Goal: Contribute content: Contribute content

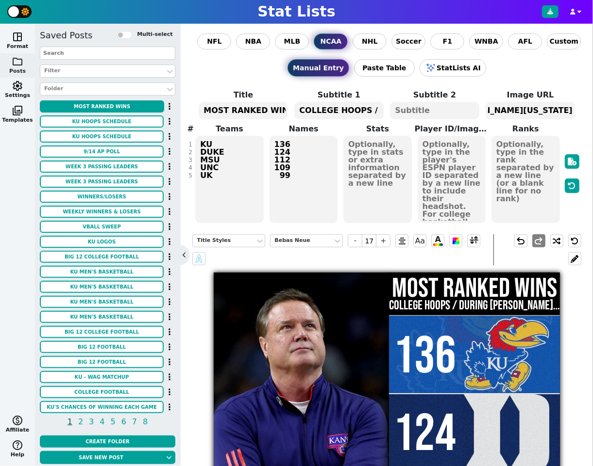
click at [229, 158] on textarea "KU DUKE MSU UNC UK" at bounding box center [229, 179] width 68 height 87
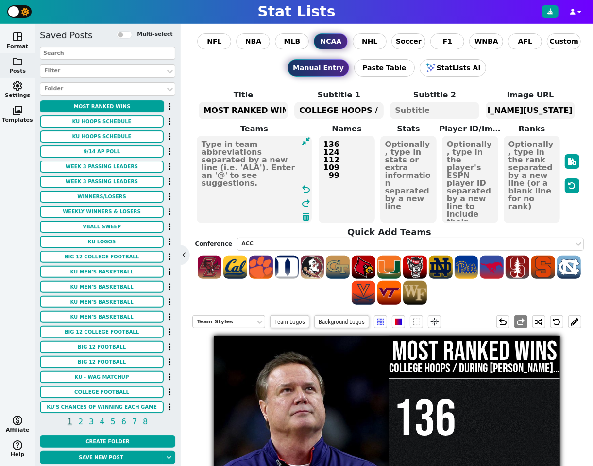
click at [347, 161] on textarea "136 124 112 109 ‎‎ ‎ ‎99" at bounding box center [346, 179] width 57 height 87
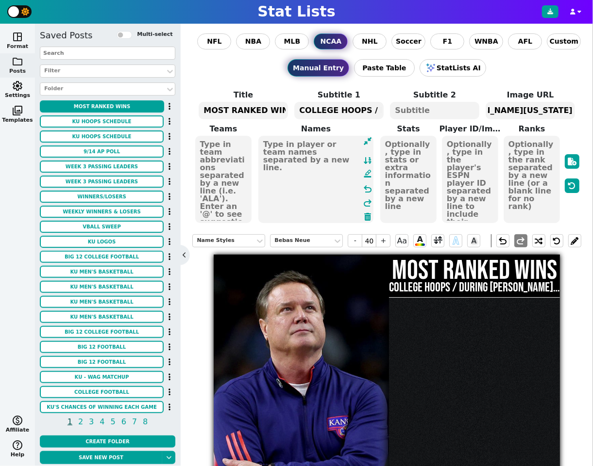
click at [19, 39] on span "space_dashboard" at bounding box center [18, 37] width 12 height 12
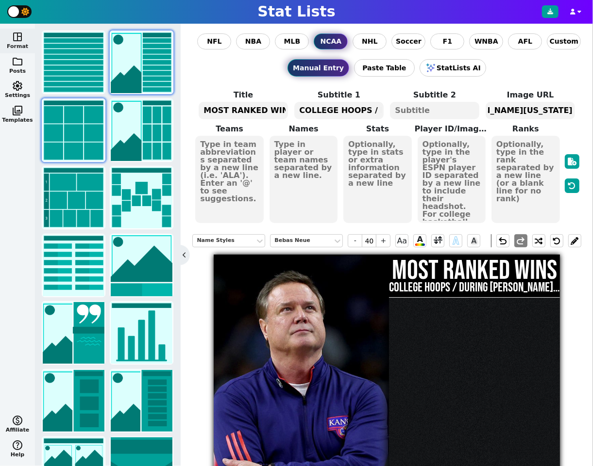
click at [90, 129] on img at bounding box center [74, 131] width 62 height 62
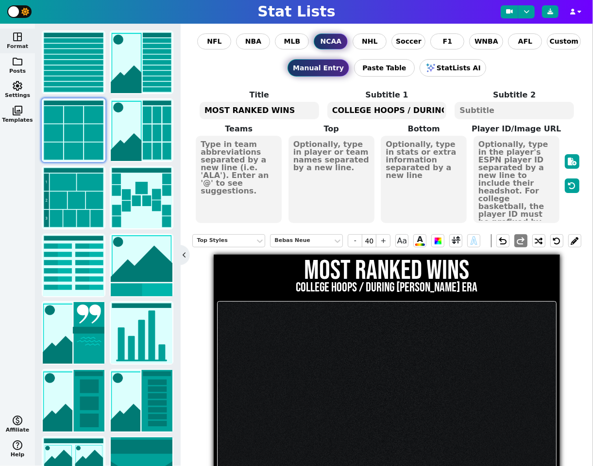
click at [298, 109] on textarea "MOST RANKED WINS" at bounding box center [258, 110] width 119 height 17
type input "17"
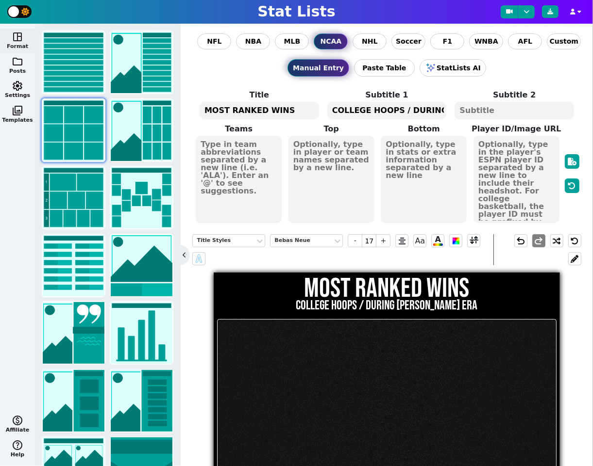
click at [298, 109] on textarea "MOST RANKED WINS" at bounding box center [258, 110] width 119 height 17
type textarea "WEEK 4 UNIFORMS"
click at [372, 110] on textarea "COLLEGE HOOPS / DURING BILL SELF ERA" at bounding box center [386, 110] width 119 height 17
type input "8"
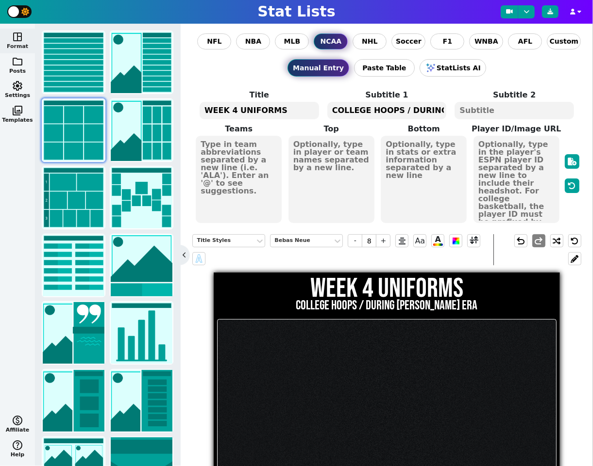
click at [372, 110] on textarea "COLLEGE HOOPS / DURING BILL SELF ERA" at bounding box center [386, 110] width 119 height 17
type textarea "BIG 12 COLLEGE FOOTBALL"
click at [228, 158] on textarea at bounding box center [239, 179] width 86 height 87
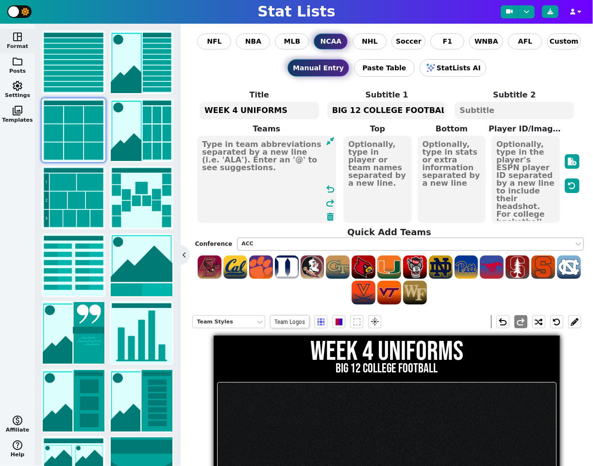
click at [268, 244] on div "ACC" at bounding box center [405, 244] width 328 height 8
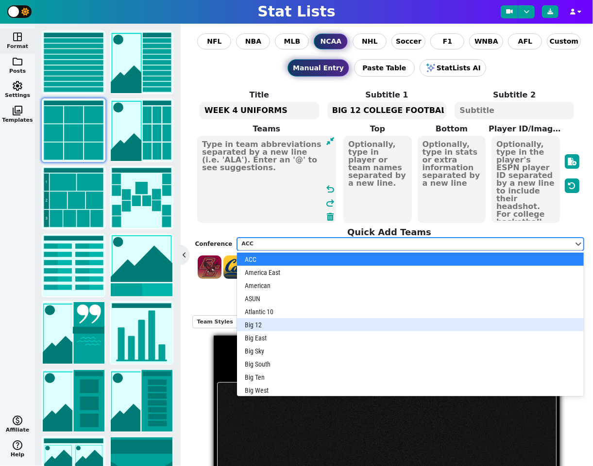
click at [263, 320] on div "Big 12" at bounding box center [410, 324] width 346 height 13
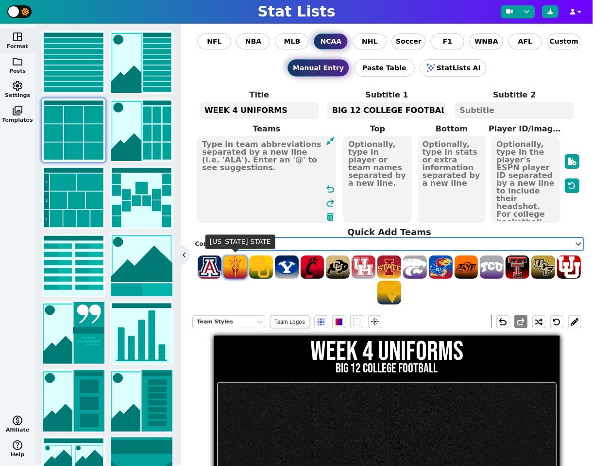
click at [238, 273] on span at bounding box center [235, 268] width 24 height 24
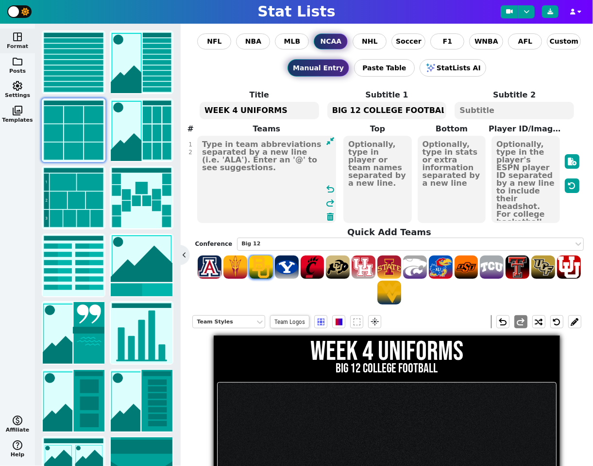
click at [262, 270] on span at bounding box center [261, 268] width 24 height 24
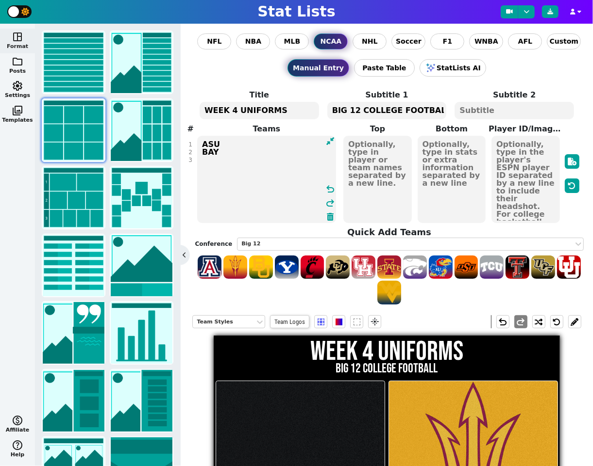
click at [202, 151] on textarea "ASU BAY" at bounding box center [266, 179] width 139 height 87
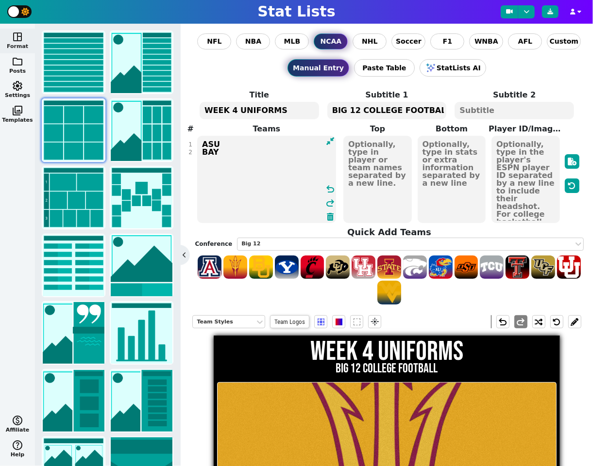
click at [260, 147] on textarea "ASU BAY" at bounding box center [266, 179] width 139 height 87
click at [261, 152] on textarea "ASU BAY" at bounding box center [266, 179] width 139 height 87
click at [313, 264] on span at bounding box center [312, 268] width 24 height 24
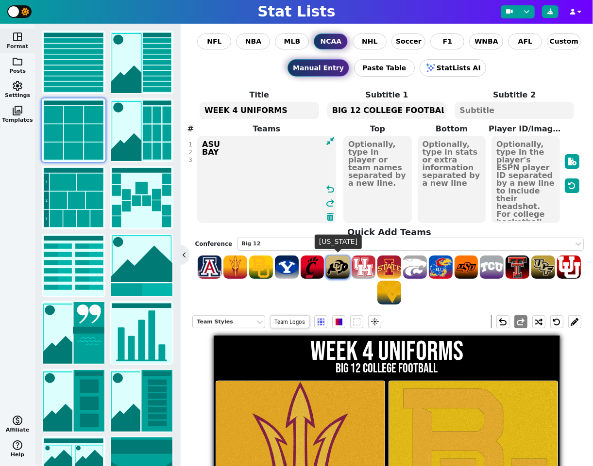
click at [334, 264] on span at bounding box center [338, 268] width 24 height 24
click at [212, 156] on textarea "ASU BAY CIN COLO" at bounding box center [266, 179] width 139 height 87
type textarea "ASU BAY COLO"
click at [240, 163] on textarea "ASU BAY COLO" at bounding box center [266, 179] width 139 height 87
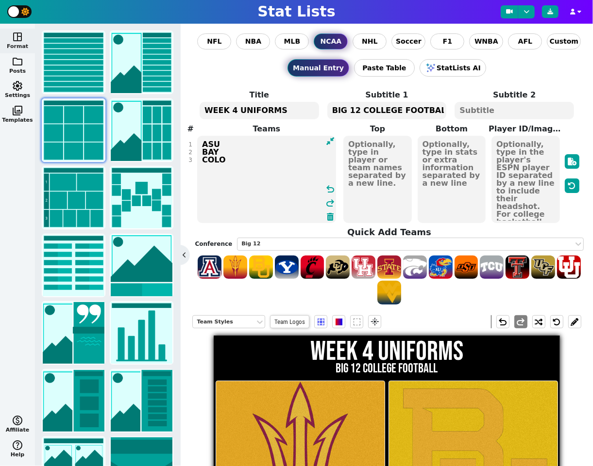
drag, startPoint x: 230, startPoint y: 158, endPoint x: 198, endPoint y: 140, distance: 37.2
click at [198, 140] on textarea "ASU BAY COLO" at bounding box center [266, 179] width 139 height 87
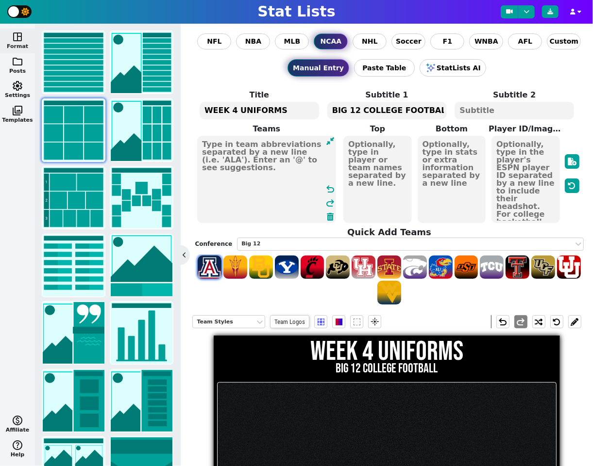
click at [210, 261] on span at bounding box center [210, 268] width 24 height 24
click at [204, 151] on textarea "ARIZ" at bounding box center [266, 179] width 139 height 87
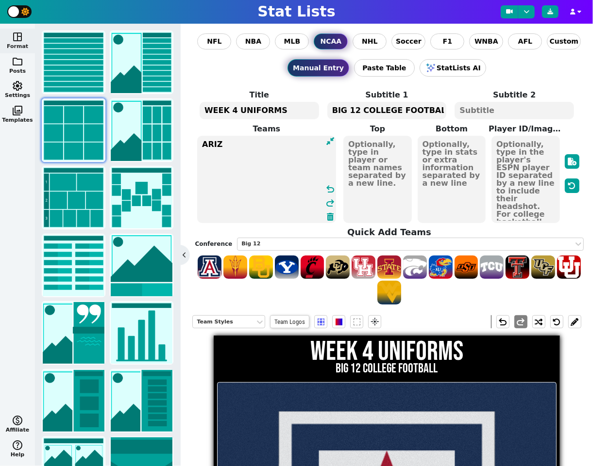
click at [235, 146] on textarea "ARIZ" at bounding box center [266, 179] width 139 height 87
click at [236, 265] on span at bounding box center [235, 268] width 24 height 24
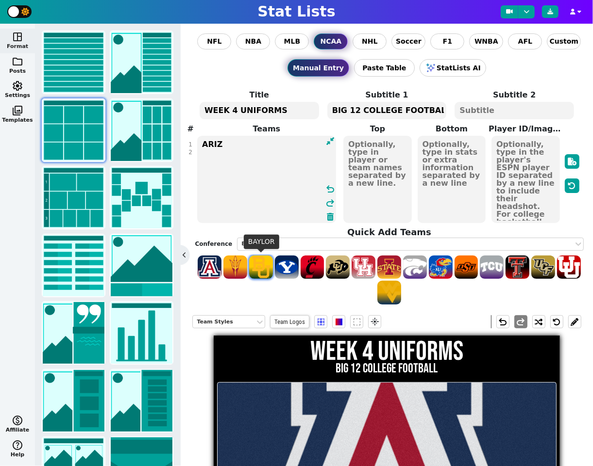
click at [265, 265] on span at bounding box center [261, 268] width 24 height 24
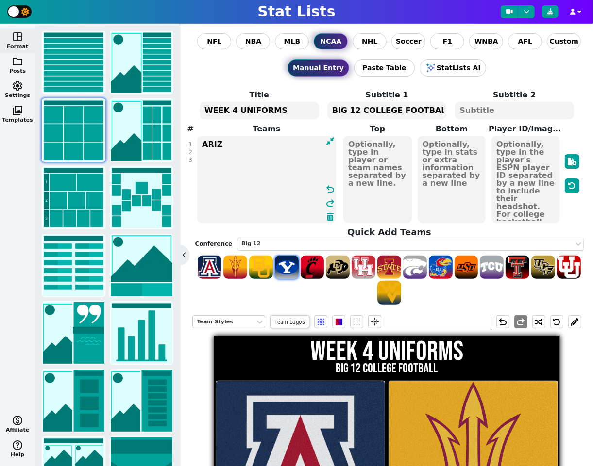
click at [286, 266] on span at bounding box center [287, 268] width 24 height 24
click at [316, 266] on span at bounding box center [312, 268] width 24 height 24
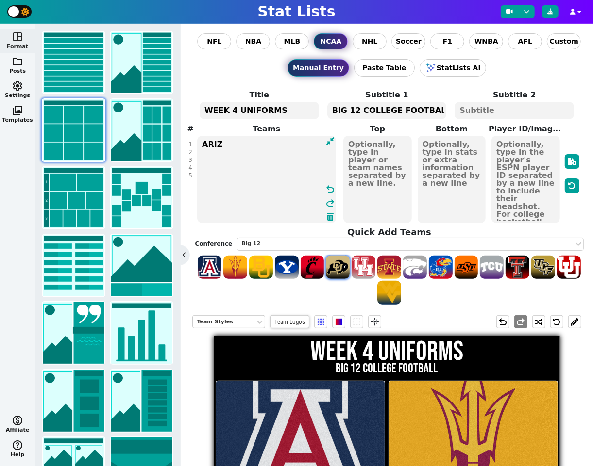
click at [336, 266] on span at bounding box center [338, 268] width 24 height 24
click at [361, 266] on span at bounding box center [363, 268] width 24 height 24
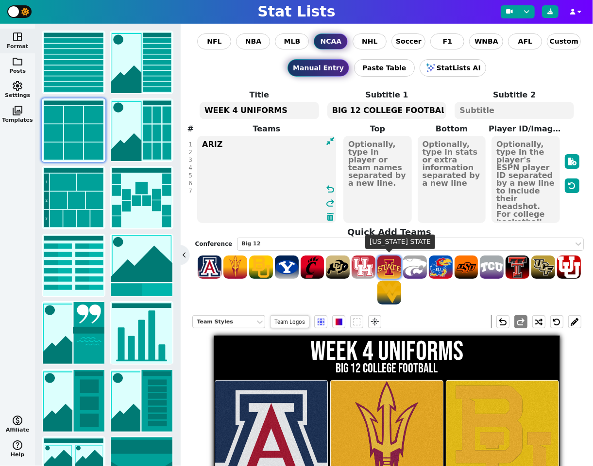
click at [394, 263] on span at bounding box center [389, 268] width 24 height 24
click at [415, 263] on span at bounding box center [415, 268] width 24 height 24
click at [440, 264] on span at bounding box center [441, 268] width 24 height 24
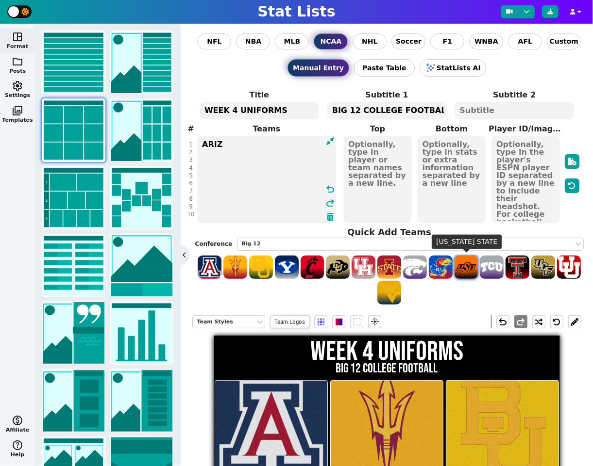
click at [464, 264] on span at bounding box center [466, 268] width 24 height 24
click at [492, 265] on span at bounding box center [492, 268] width 24 height 24
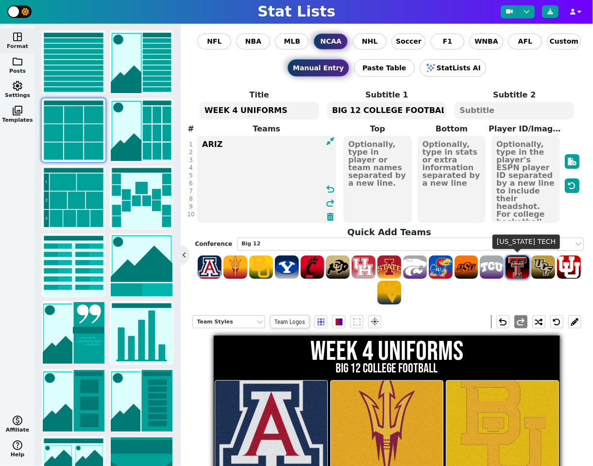
click at [518, 265] on span at bounding box center [517, 268] width 24 height 24
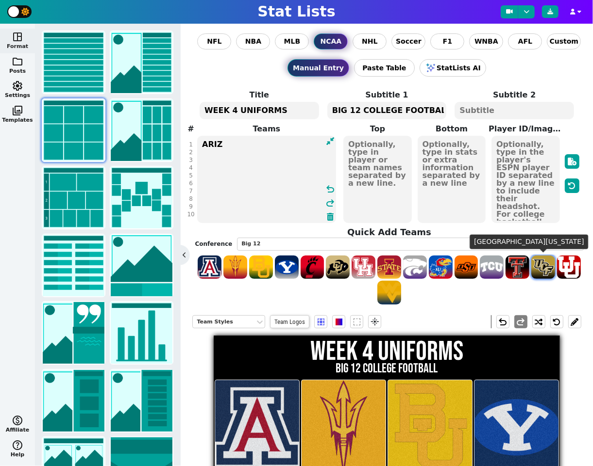
click at [539, 265] on span at bounding box center [543, 268] width 24 height 24
click at [567, 265] on span at bounding box center [569, 268] width 24 height 24
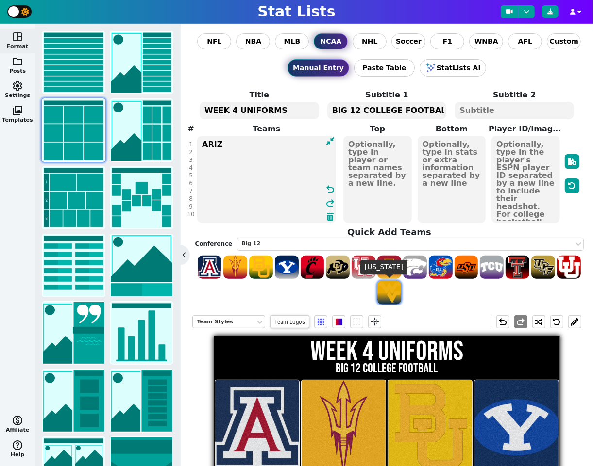
click at [394, 288] on span at bounding box center [389, 293] width 24 height 24
click at [216, 141] on textarea "ARIZ ASU BAY BYU CIN COLO HOU ISU KSU KU OKST TCU TTU UCF UTAH WVU" at bounding box center [266, 179] width 139 height 87
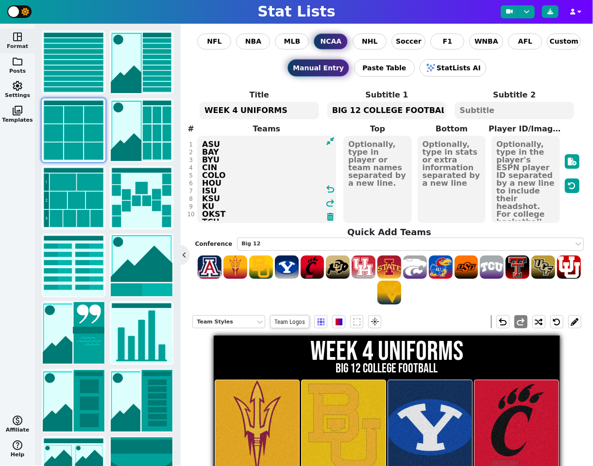
click at [213, 166] on textarea "ASU BAY BYU CIN COLO HOU ISU KSU KU OKST TCU TTU UCF UTAH WVU" at bounding box center [266, 179] width 139 height 87
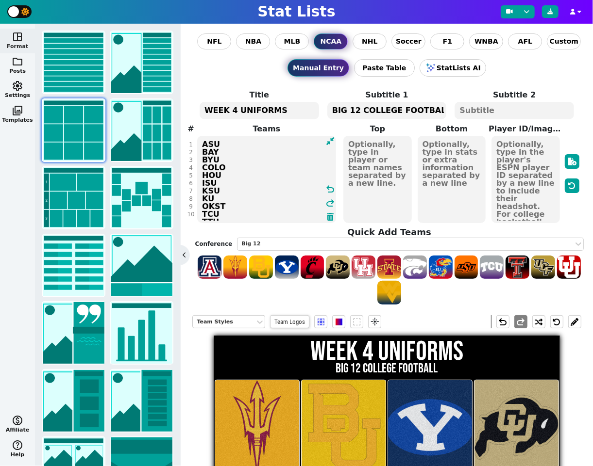
click at [213, 173] on textarea "ASU BAY BYU COLO HOU ISU KSU KU OKST TCU TTU UCF UTAH WVU" at bounding box center [266, 179] width 139 height 87
drag, startPoint x: 221, startPoint y: 181, endPoint x: 199, endPoint y: 175, distance: 22.5
click at [199, 175] on textarea "ASU BAY BYU COLO ISU KSU KU OKST TCU TTU UCF UTAH WVU" at bounding box center [266, 179] width 139 height 87
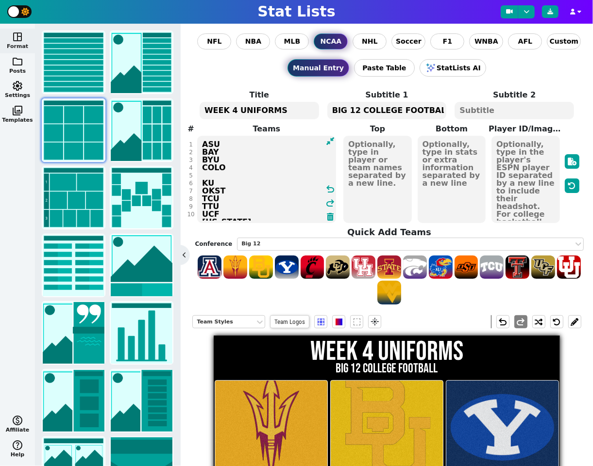
click at [226, 175] on textarea "ASU BAY BYU COLO KU OKST TCU TTU UCF UTAH WVU" at bounding box center [266, 179] width 139 height 87
type textarea "ASU BAY BYU COLO KU OKST TCU TTU UCF [US_STATE] WVU"
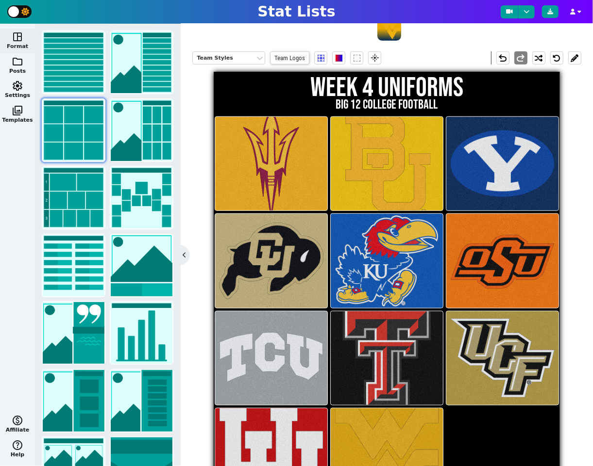
scroll to position [285, 0]
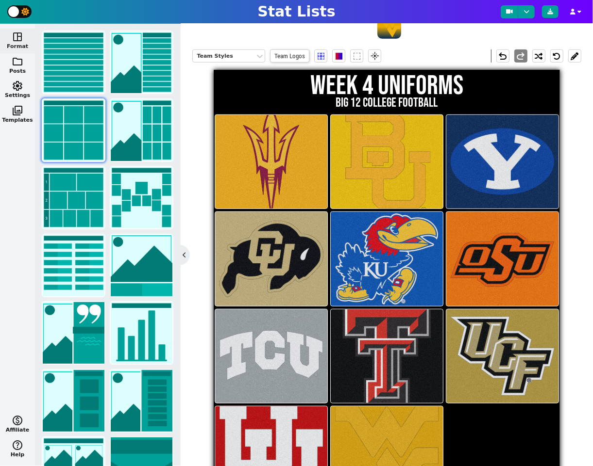
scroll to position [262, 0]
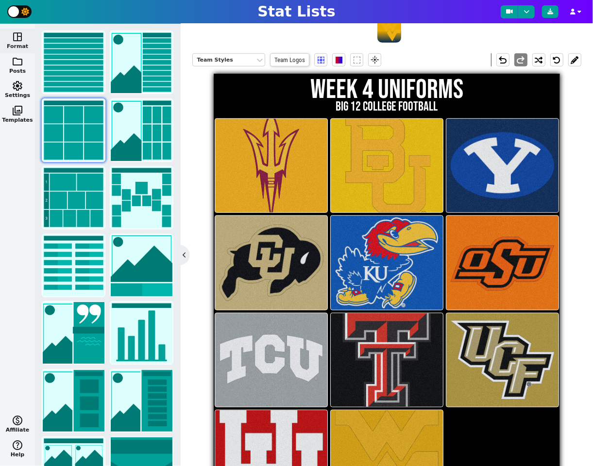
type textarea "ASU BAY BYU COLO KU OKST TCU TTU UCF [US_STATE] WVU"
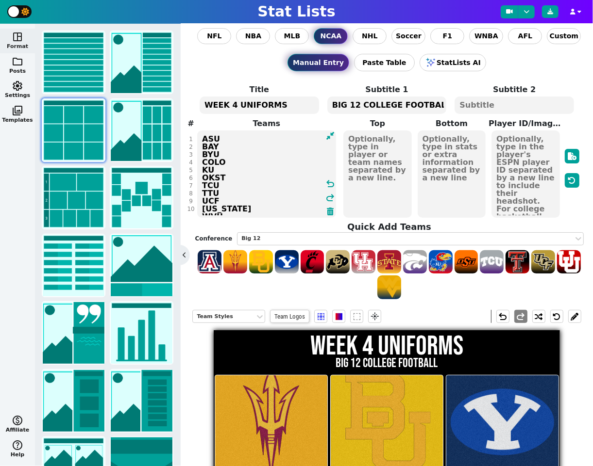
scroll to position [0, 0]
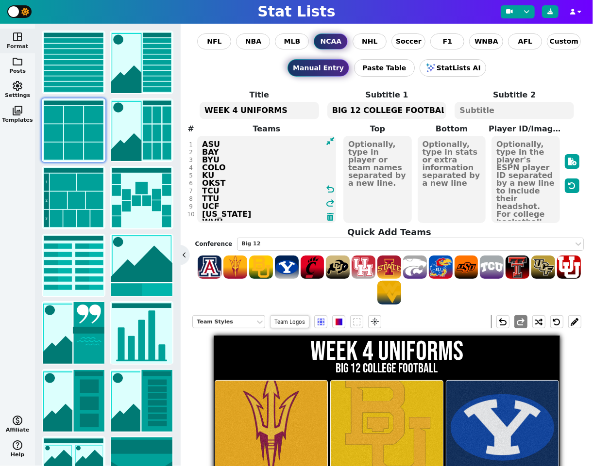
click at [525, 162] on textarea at bounding box center [525, 179] width 68 height 87
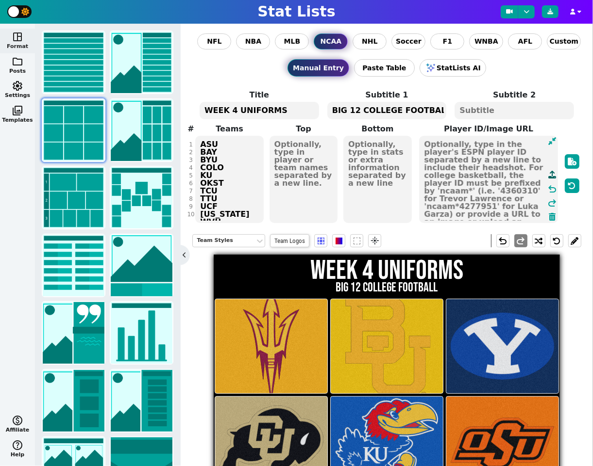
click at [552, 174] on icon at bounding box center [552, 175] width 8 height 8
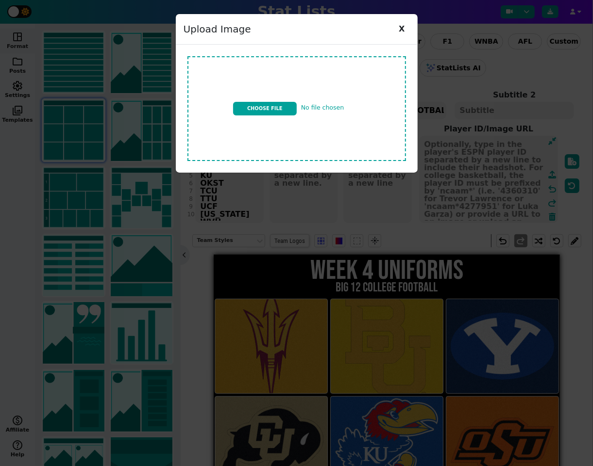
click at [283, 107] on input "file" at bounding box center [296, 108] width 226 height 113
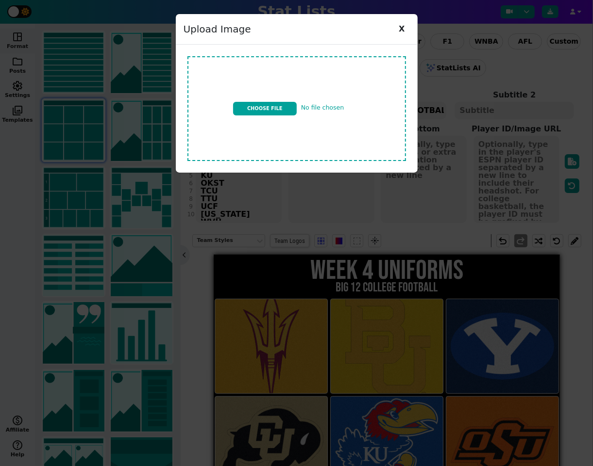
type input "C:\fakepath\IMG_2895.jpeg"
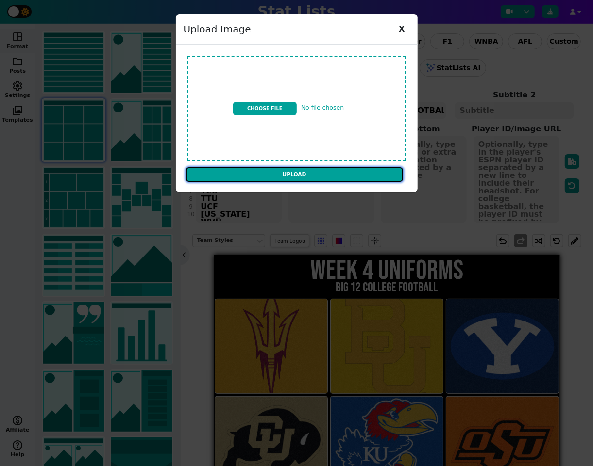
click at [346, 176] on input "Upload" at bounding box center [294, 174] width 217 height 15
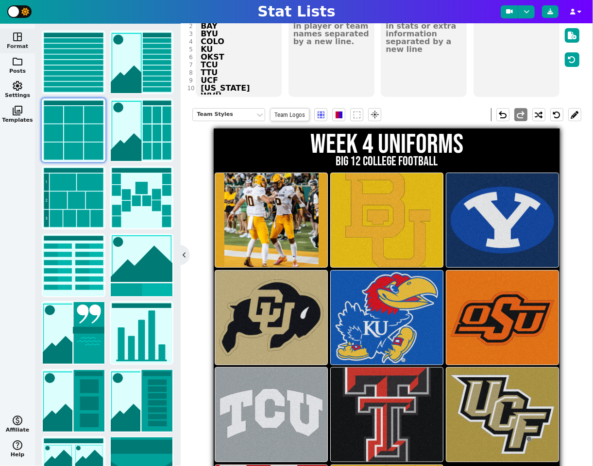
scroll to position [109, 0]
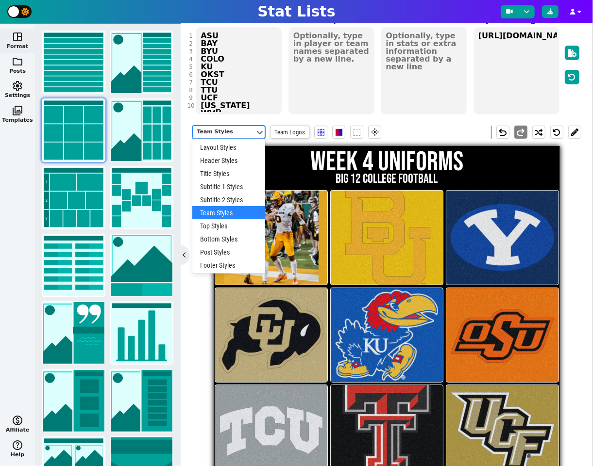
click at [229, 131] on div "Team Styles" at bounding box center [224, 132] width 54 height 8
click at [227, 251] on div "Post Styles" at bounding box center [228, 252] width 73 height 13
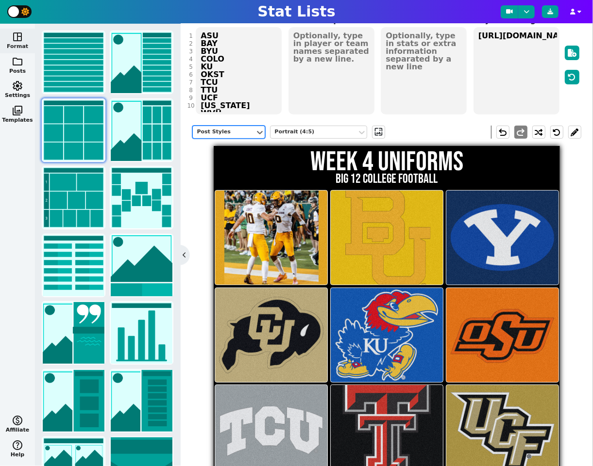
click at [235, 132] on div "Post Styles" at bounding box center [224, 132] width 54 height 8
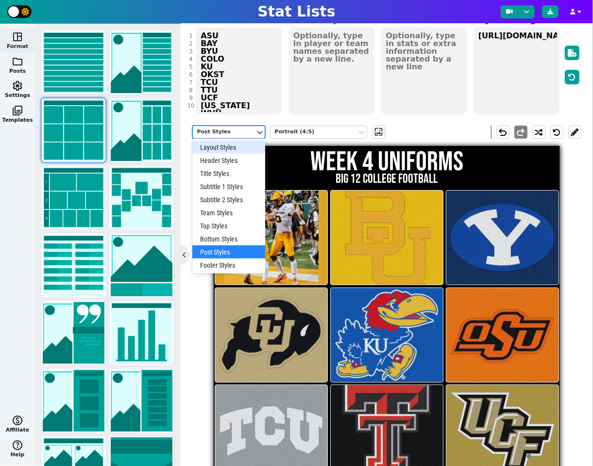
click at [223, 146] on div "Layout Styles" at bounding box center [228, 147] width 73 height 13
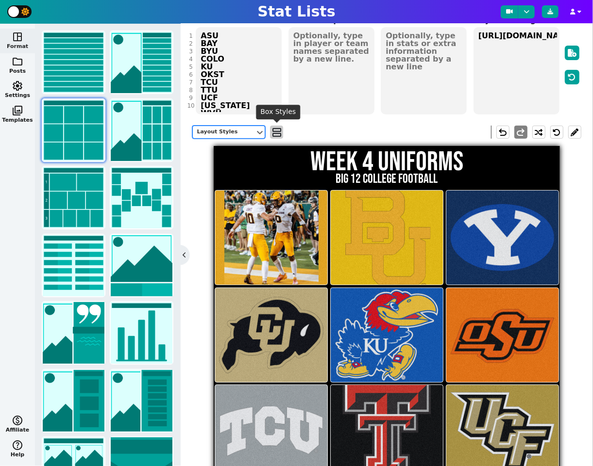
click at [275, 131] on span "view_agenda" at bounding box center [277, 133] width 10 height 12
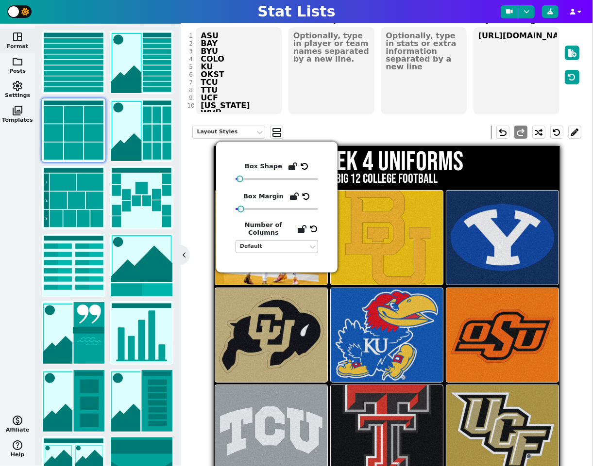
click at [271, 247] on div "Default" at bounding box center [272, 247] width 64 height 8
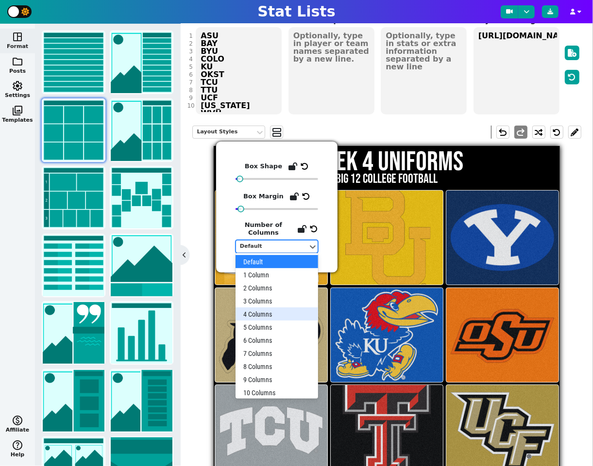
click at [265, 313] on div "4 Columns" at bounding box center [276, 314] width 83 height 13
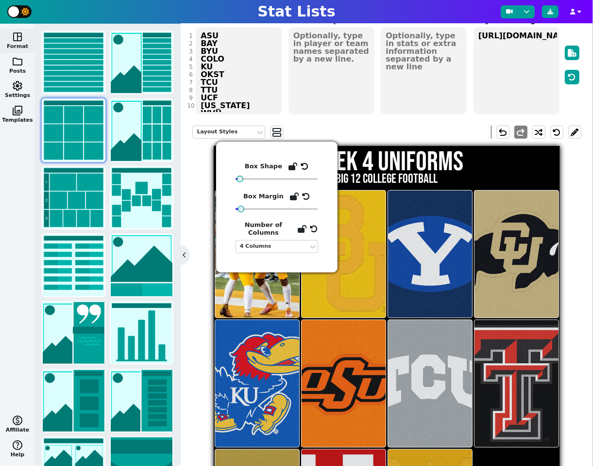
click at [343, 324] on div at bounding box center [343, 383] width 84 height 127
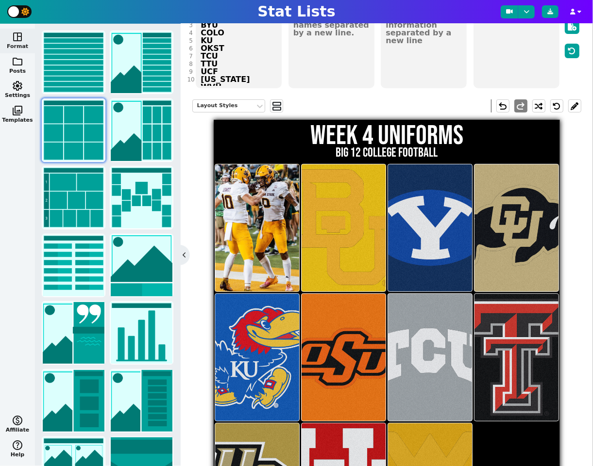
scroll to position [127, 0]
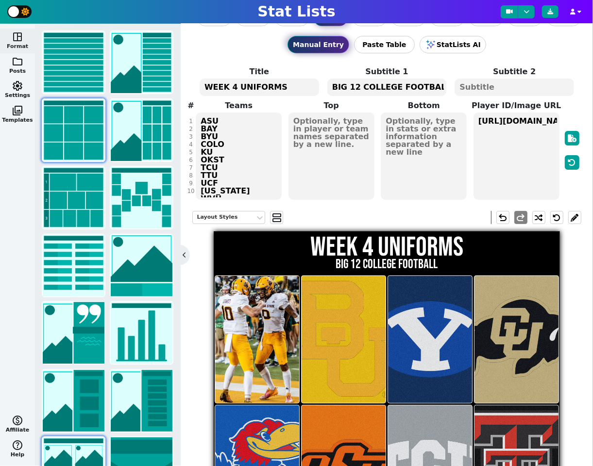
scroll to position [12, 0]
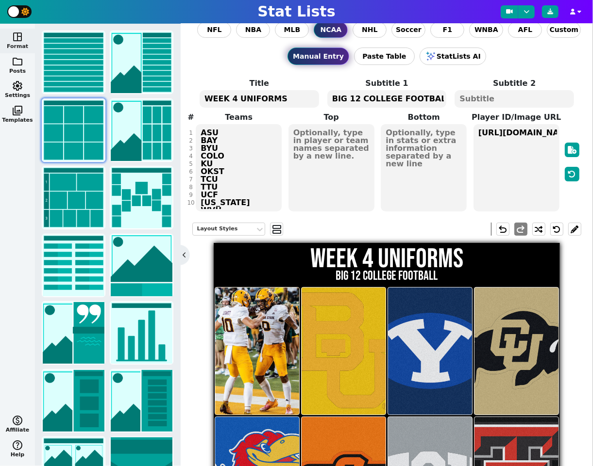
click at [510, 164] on textarea "https://firebasestorage.googleapis.com/v0/b/statlist-images.appspot.com/o/image…" at bounding box center [516, 167] width 86 height 87
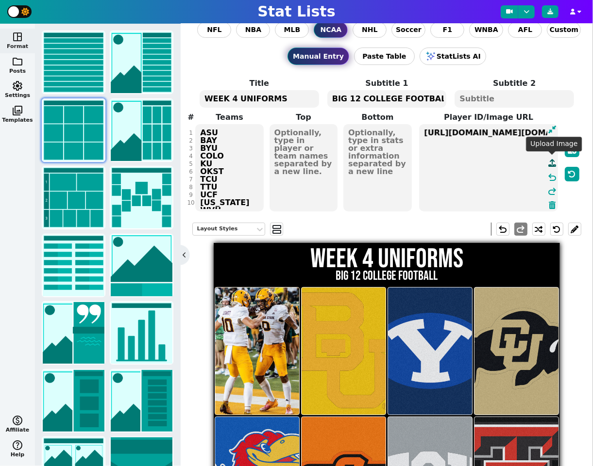
type textarea "https://firebasestorage.googleapis.com/v0/b/statlist-images.appspot.com/o/image…"
click at [551, 163] on icon at bounding box center [552, 163] width 8 height 8
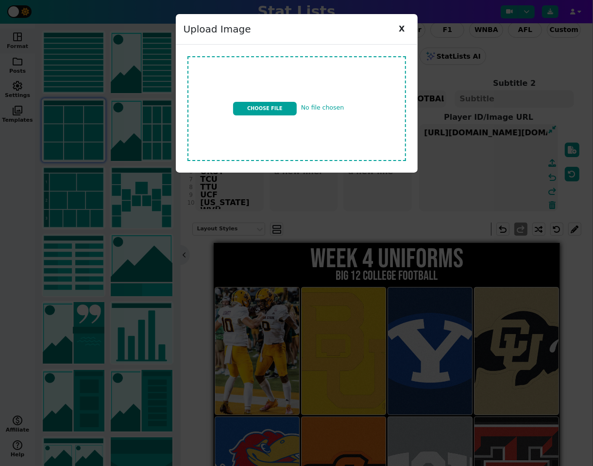
click at [282, 110] on input "file" at bounding box center [296, 108] width 226 height 113
type input "C:\fakepath\IMG_2896.jpeg"
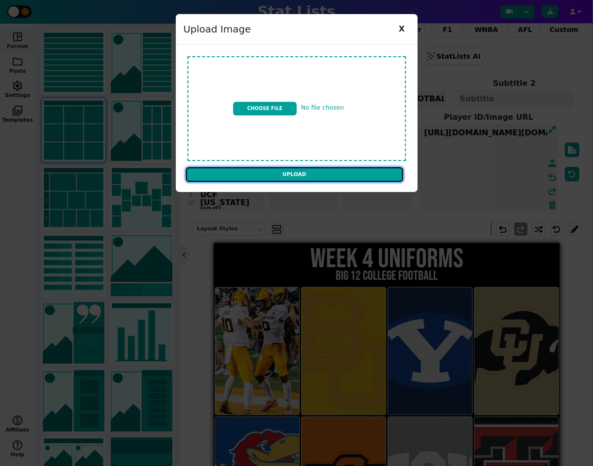
click at [371, 172] on input "Upload" at bounding box center [294, 174] width 217 height 15
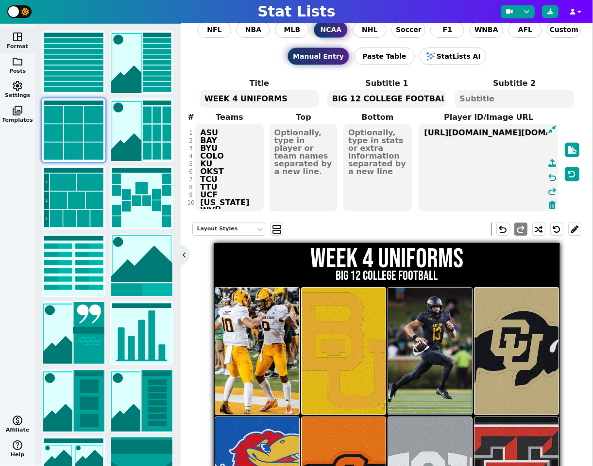
click at [423, 149] on textarea "https://firebasestorage.googleapis.com/v0/b/statlist-images.appspot.com/o/image…" at bounding box center [488, 167] width 139 height 87
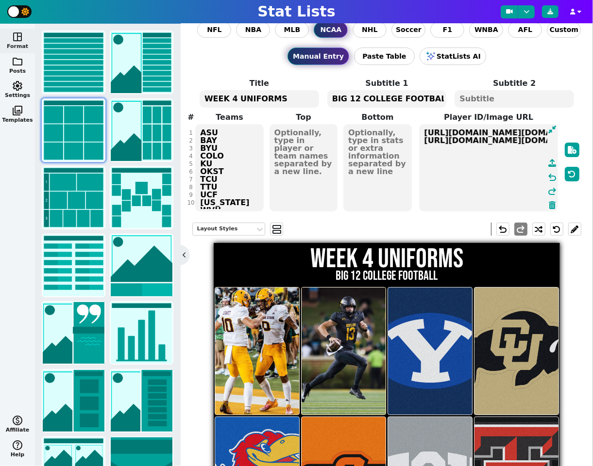
click at [342, 349] on img at bounding box center [343, 351] width 101 height 127
click at [579, 231] on button at bounding box center [574, 229] width 13 height 13
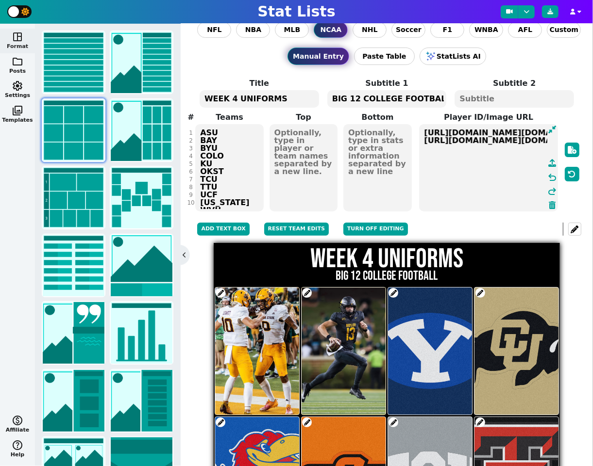
click at [307, 292] on span at bounding box center [307, 293] width 10 height 10
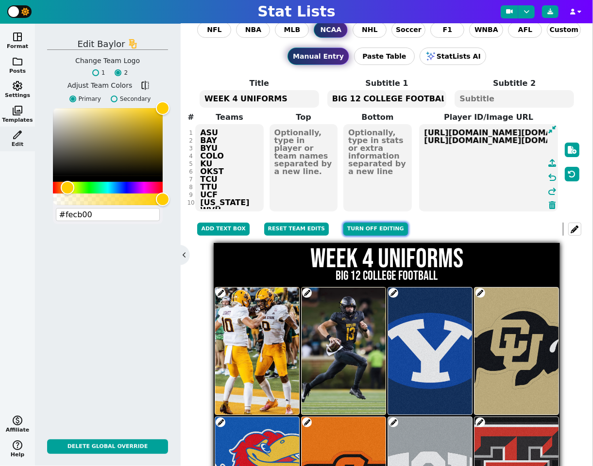
click at [352, 227] on button "Turn off editing" at bounding box center [375, 229] width 65 height 13
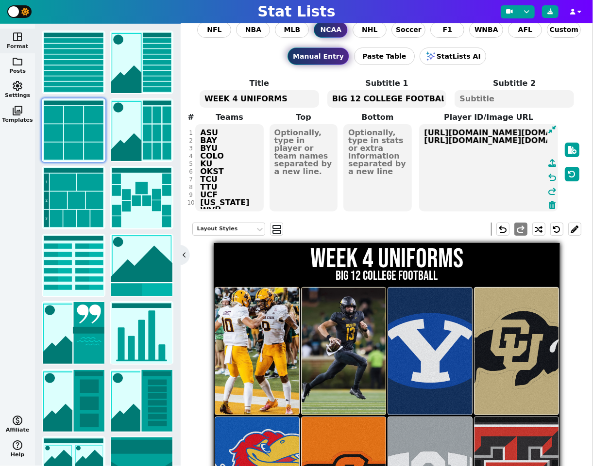
click at [471, 166] on textarea "https://firebasestorage.googleapis.com/v0/b/statlist-images.appspot.com/o/image…" at bounding box center [488, 167] width 139 height 87
click at [483, 161] on textarea "https://firebasestorage.googleapis.com/v0/b/statlist-images.appspot.com/o/image…" at bounding box center [488, 167] width 139 height 87
type textarea "https://firebasestorage.googleapis.com/v0/b/statlist-images.appspot.com/o/image…"
click at [553, 164] on icon at bounding box center [552, 163] width 8 height 8
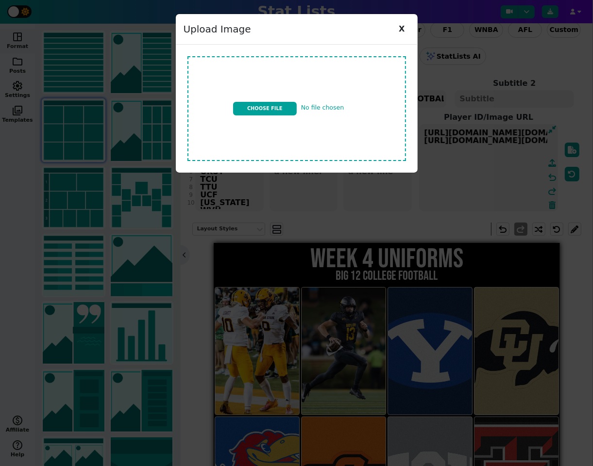
click at [272, 109] on input "file" at bounding box center [296, 108] width 226 height 113
type input "C:\fakepath\IMG_2897.jpeg"
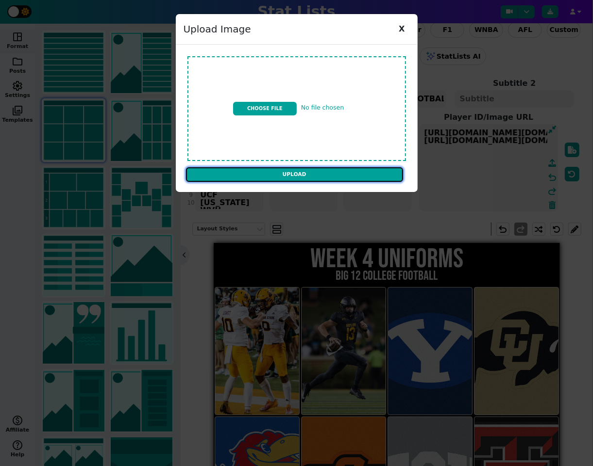
click at [345, 175] on input "Upload" at bounding box center [294, 174] width 217 height 15
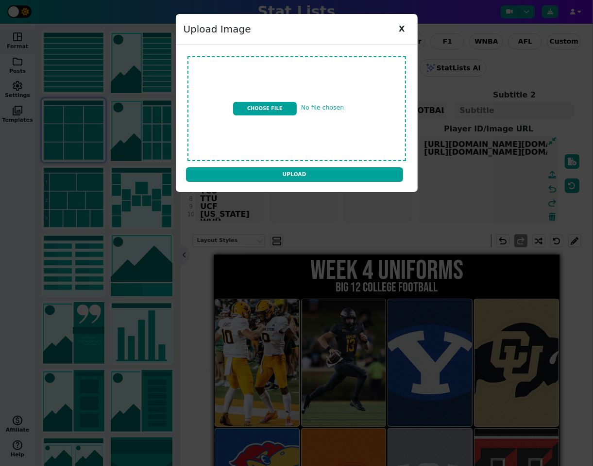
scroll to position [12, 0]
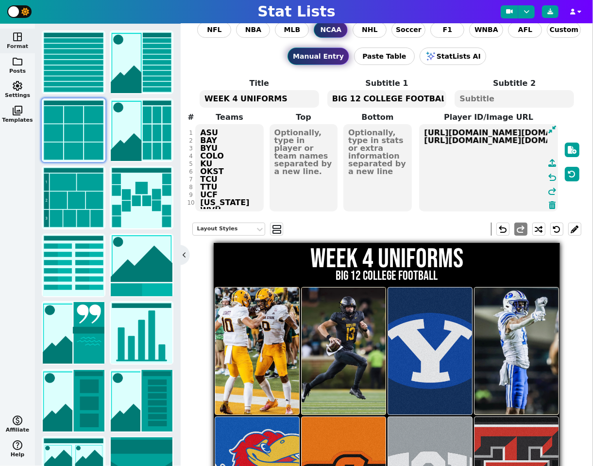
click at [421, 157] on textarea "[URL][DOMAIN_NAME][DOMAIN_NAME] [URL][DOMAIN_NAME][DOMAIN_NAME] [URL][DOMAIN_NA…" at bounding box center [488, 167] width 139 height 87
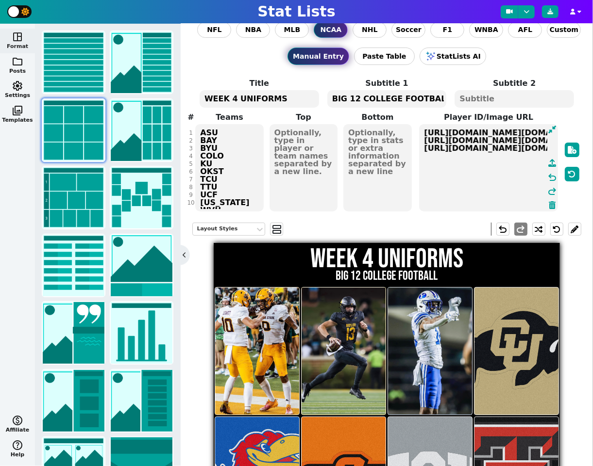
click at [498, 168] on textarea "[URL][DOMAIN_NAME][DOMAIN_NAME] [URL][DOMAIN_NAME][DOMAIN_NAME] [URL][DOMAIN_NA…" at bounding box center [488, 167] width 139 height 87
type textarea "[URL][DOMAIN_NAME][DOMAIN_NAME] [URL][DOMAIN_NAME][DOMAIN_NAME] [URL][DOMAIN_NA…"
click at [552, 160] on icon at bounding box center [552, 163] width 8 height 8
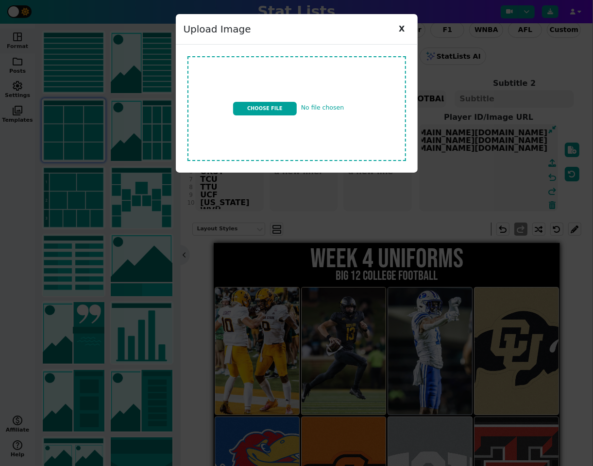
click at [280, 103] on input "file" at bounding box center [296, 108] width 226 height 113
type input "C:\fakepath\IMG_2900.jpeg"
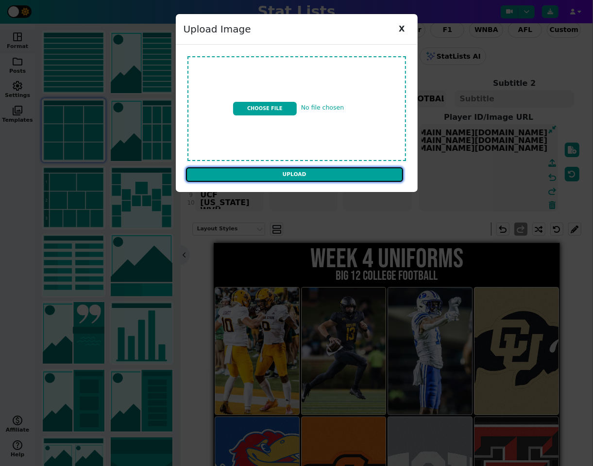
click at [333, 175] on input "Upload" at bounding box center [294, 174] width 217 height 15
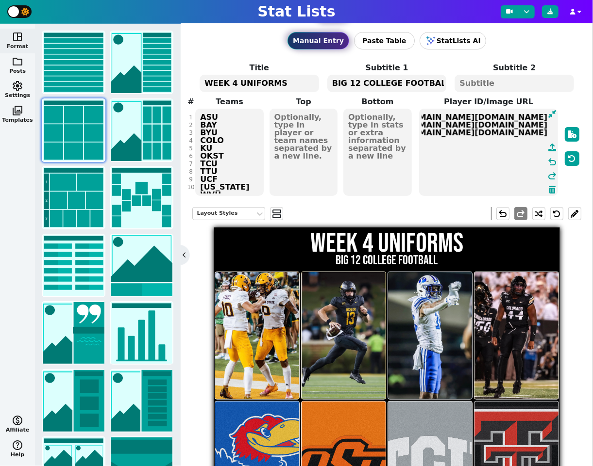
scroll to position [26, 0]
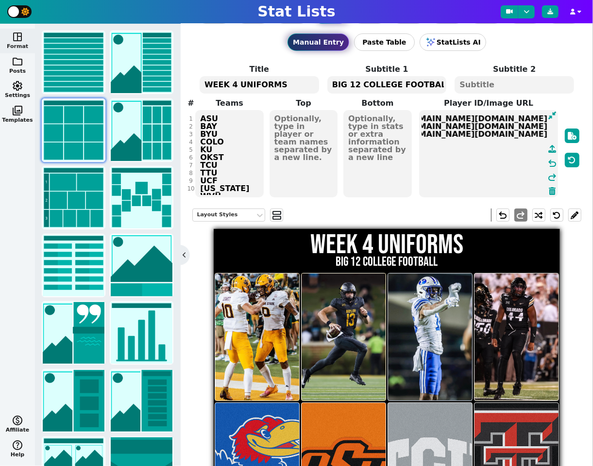
click at [513, 164] on textarea "[URL][DOMAIN_NAME][DOMAIN_NAME] [URL][DOMAIN_NAME][DOMAIN_NAME] [URL][DOMAIN_NA…" at bounding box center [488, 153] width 139 height 87
click at [552, 150] on icon at bounding box center [552, 149] width 8 height 8
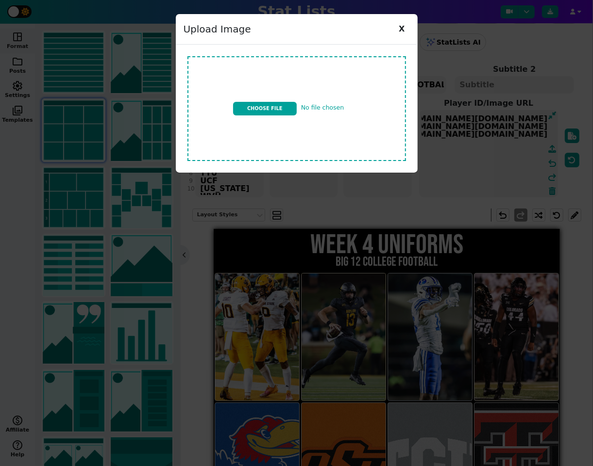
click at [278, 103] on input "file" at bounding box center [296, 108] width 226 height 113
type input "C:\fakepath\IMG_2814.jpeg"
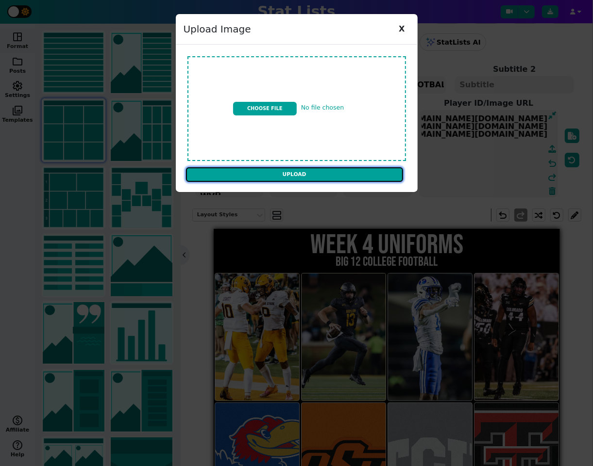
click at [355, 174] on input "Upload" at bounding box center [294, 174] width 217 height 15
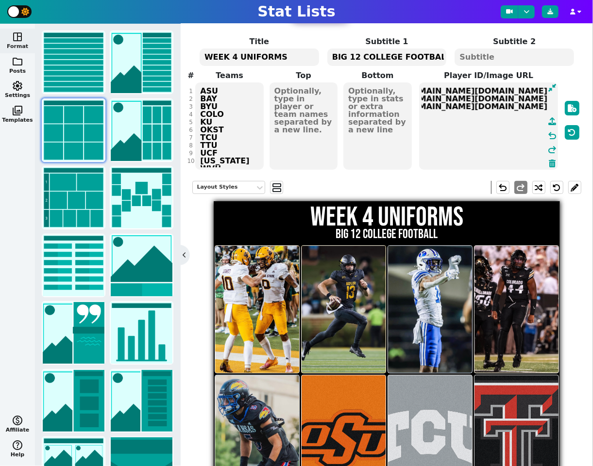
scroll to position [47, 0]
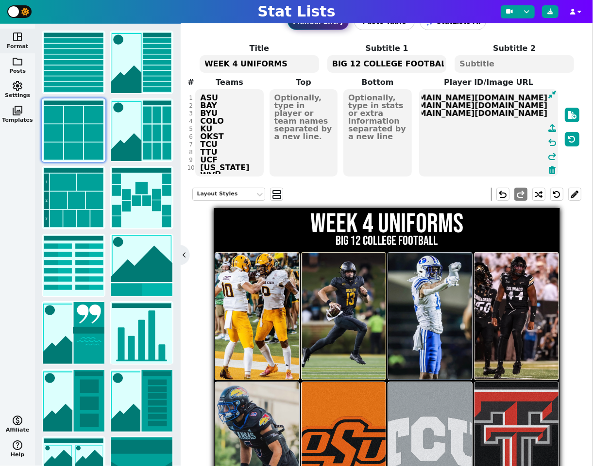
click at [515, 143] on textarea at bounding box center [488, 132] width 139 height 87
click at [553, 127] on icon at bounding box center [552, 128] width 8 height 8
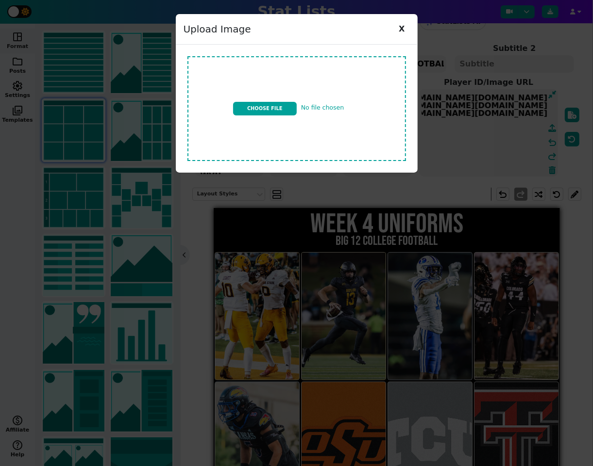
click at [281, 107] on input "file" at bounding box center [296, 108] width 226 height 113
type input "C:\fakepath\IMG_2902.jpeg"
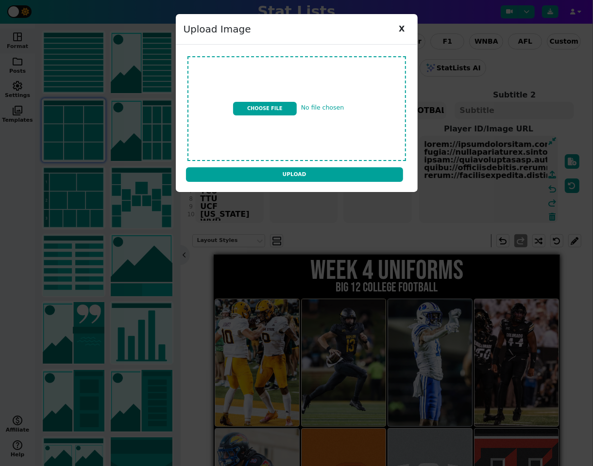
scroll to position [0, 792]
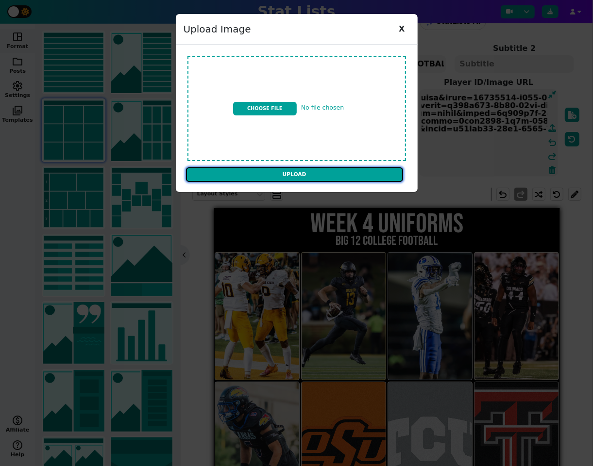
click at [320, 176] on input "Upload" at bounding box center [294, 174] width 217 height 15
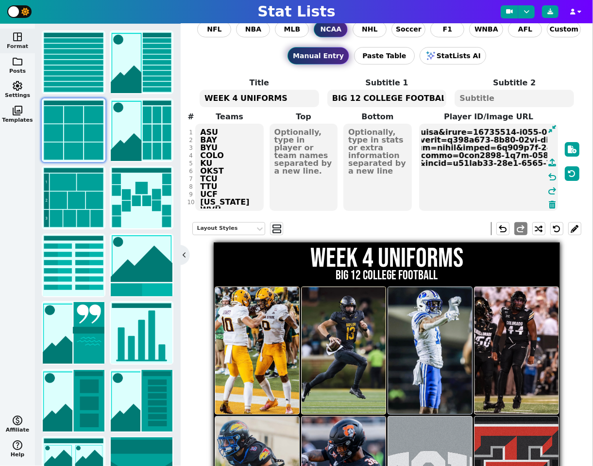
scroll to position [8, 0]
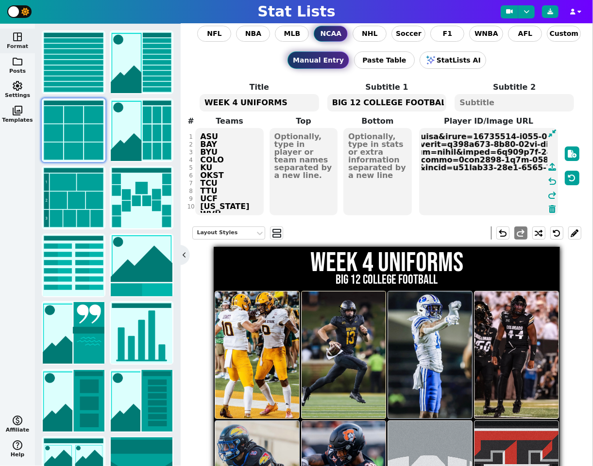
click at [534, 192] on textarea at bounding box center [488, 171] width 139 height 87
click at [553, 165] on icon at bounding box center [552, 167] width 8 height 8
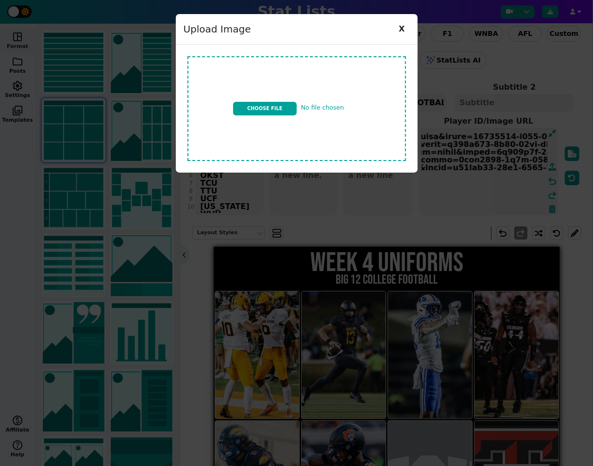
click at [268, 107] on input "file" at bounding box center [296, 108] width 226 height 113
type input "C:\fakepath\IMG_2903.jpeg"
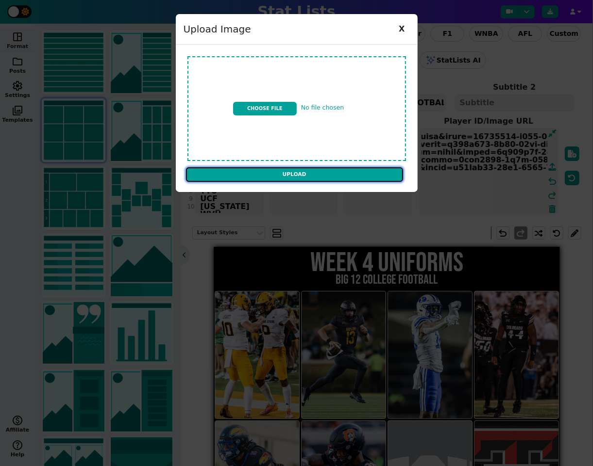
click at [373, 173] on input "Upload" at bounding box center [294, 174] width 217 height 15
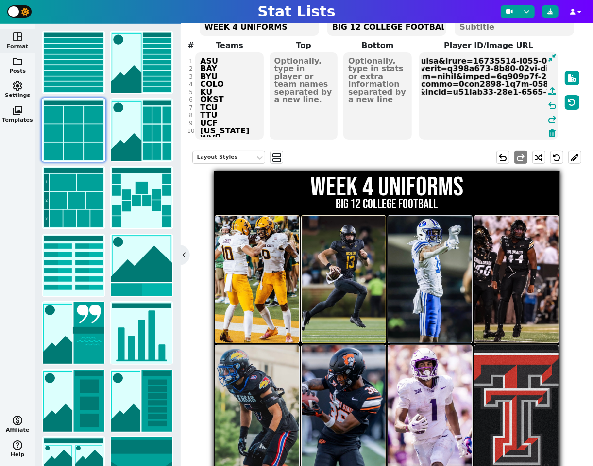
scroll to position [74, 0]
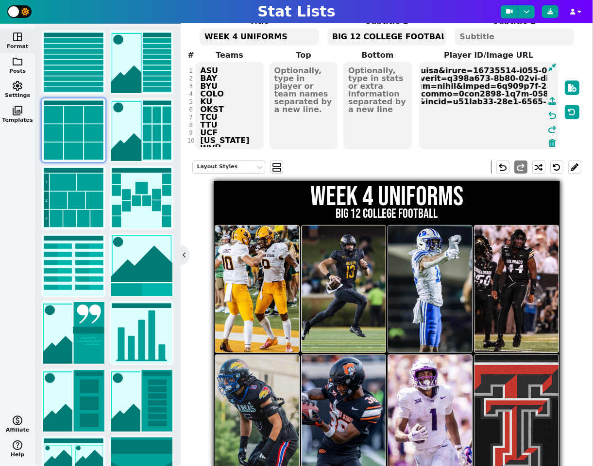
click at [519, 125] on textarea at bounding box center [488, 105] width 139 height 87
click at [552, 101] on icon at bounding box center [552, 101] width 8 height 8
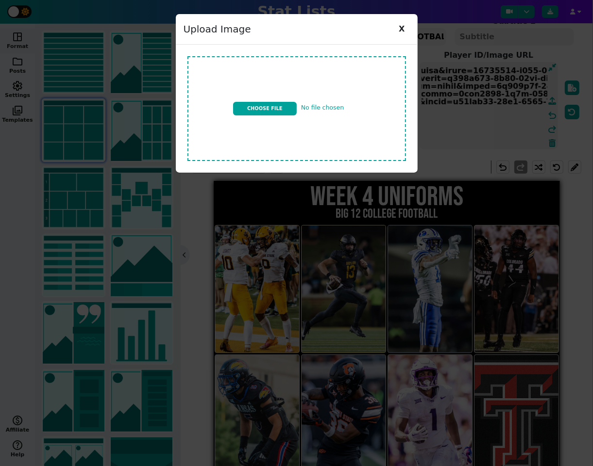
click at [282, 107] on input "file" at bounding box center [296, 108] width 226 height 113
type input "C:\fakepath\IMG_2905.jpeg"
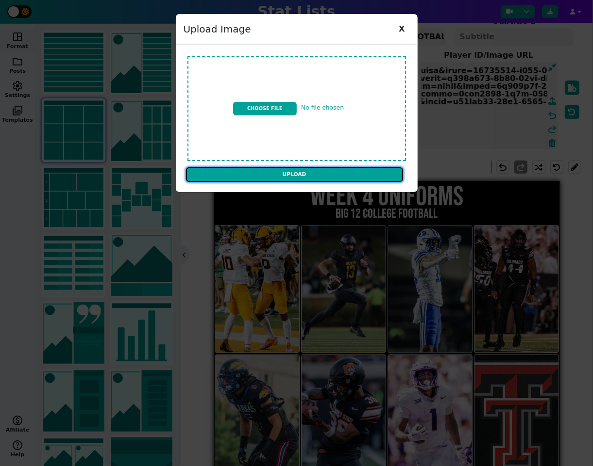
click at [346, 176] on input "Upload" at bounding box center [294, 174] width 217 height 15
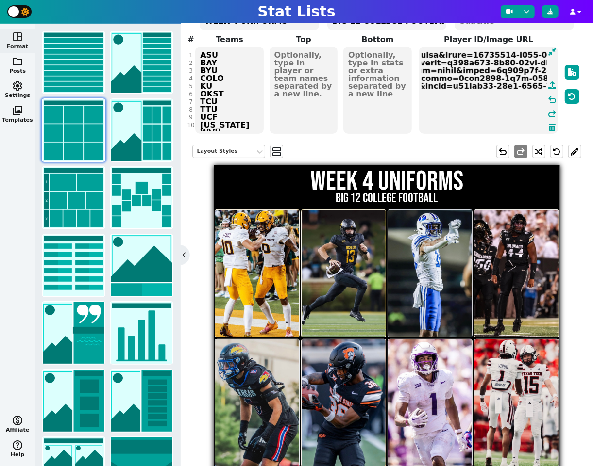
scroll to position [82, 0]
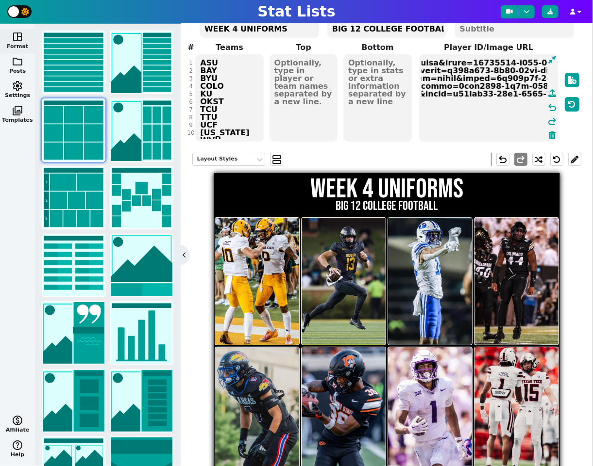
click at [500, 129] on textarea at bounding box center [488, 97] width 139 height 87
click at [553, 90] on icon at bounding box center [552, 93] width 8 height 8
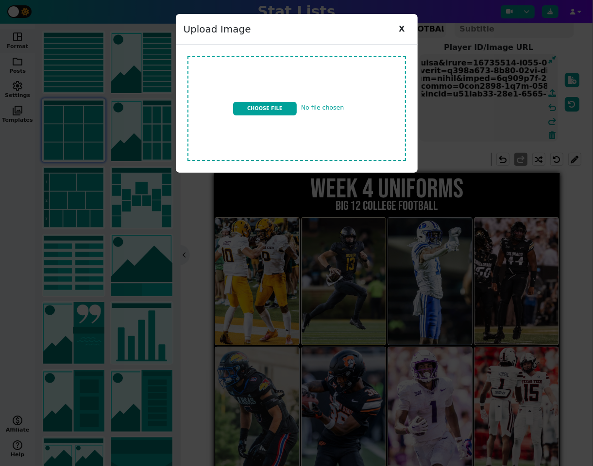
click at [276, 106] on input "file" at bounding box center [296, 108] width 226 height 113
type input "C:\fakepath\IMG_2906.jpeg"
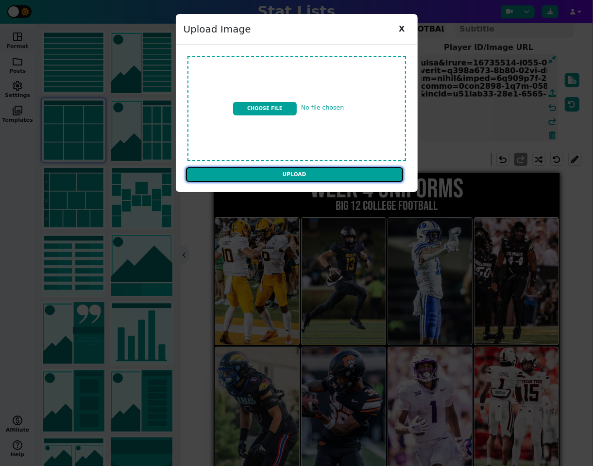
click at [368, 174] on input "Upload" at bounding box center [294, 174] width 217 height 15
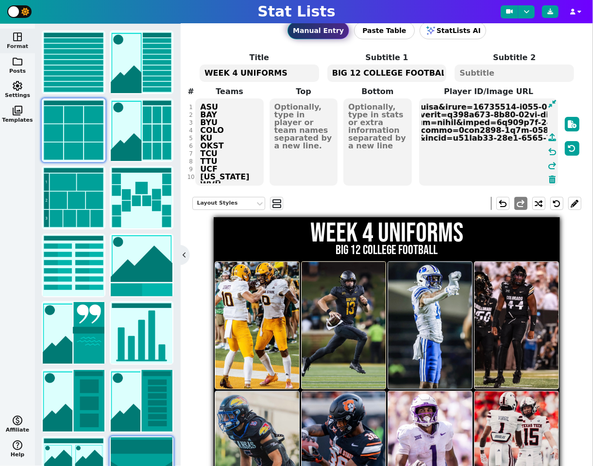
scroll to position [0, 0]
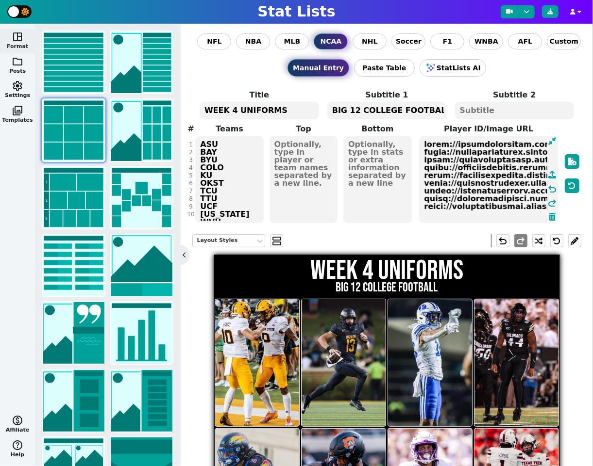
scroll to position [0, 792]
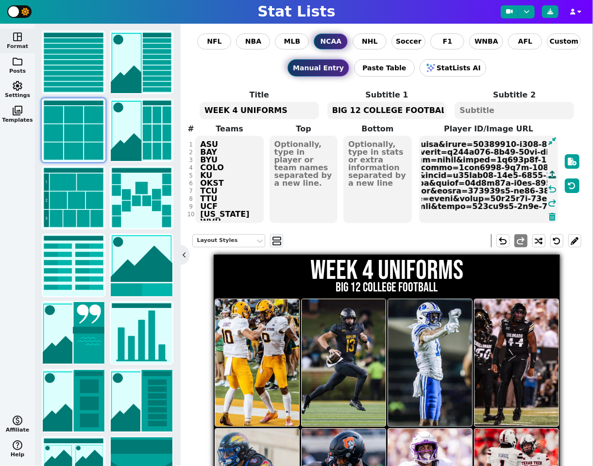
click at [551, 173] on icon at bounding box center [552, 175] width 8 height 8
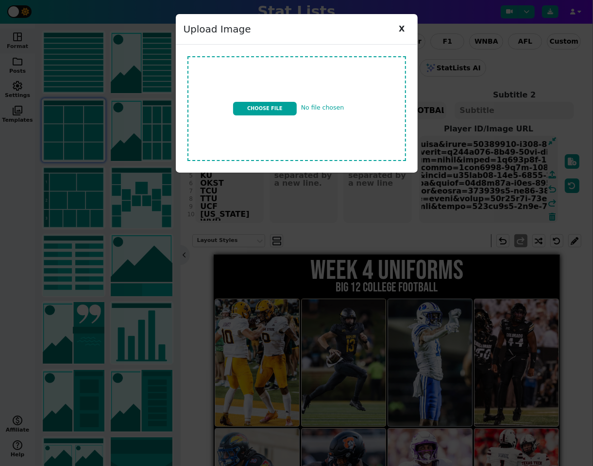
click at [284, 104] on input "file" at bounding box center [296, 108] width 226 height 113
type input "C:\fakepath\IMG_2907.jpeg"
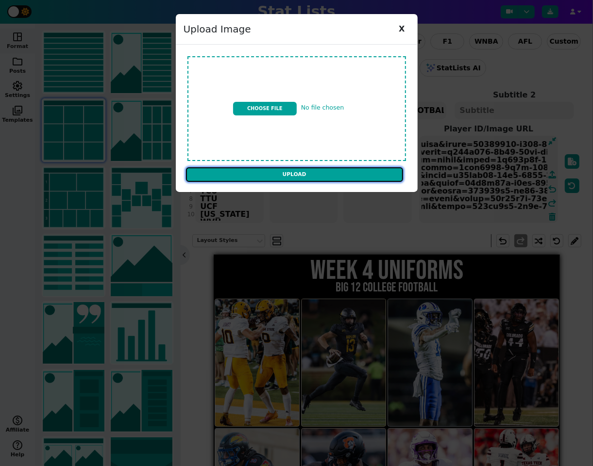
click at [366, 172] on input "Upload" at bounding box center [294, 174] width 217 height 15
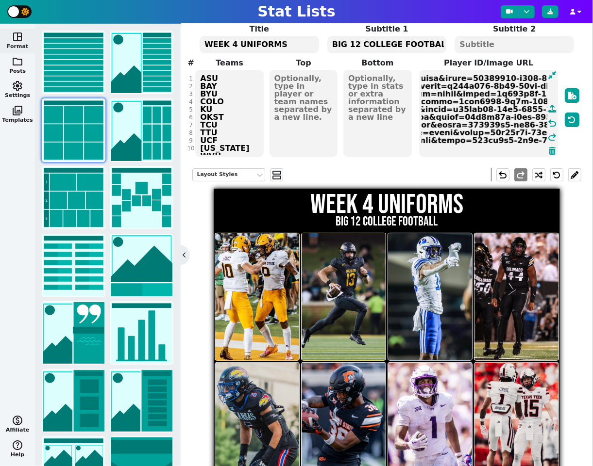
scroll to position [52, 0]
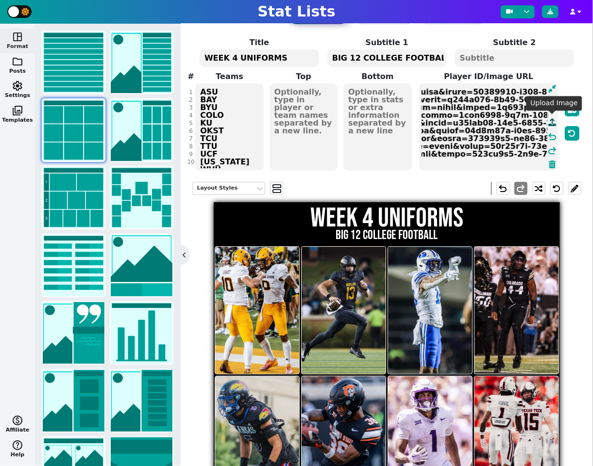
click at [550, 120] on icon at bounding box center [552, 122] width 8 height 8
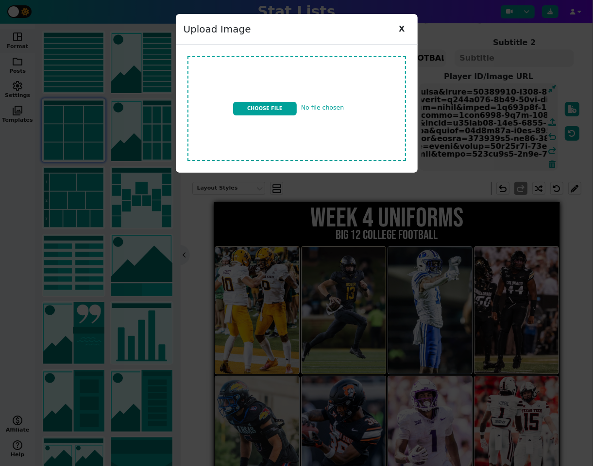
click at [280, 104] on input "file" at bounding box center [296, 108] width 226 height 113
type input "C:\fakepath\IMG_4046.jpeg"
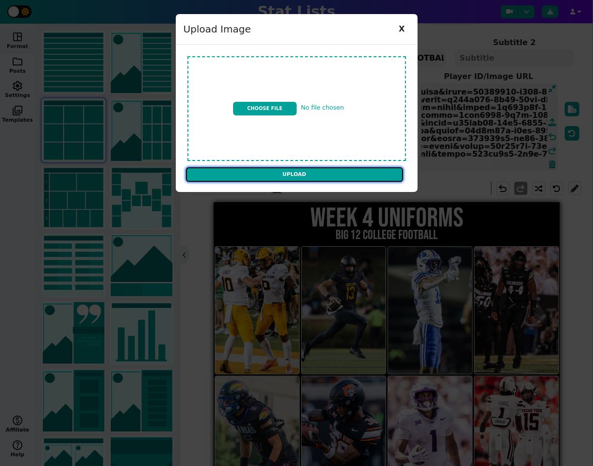
click at [330, 170] on input "Upload" at bounding box center [294, 174] width 217 height 15
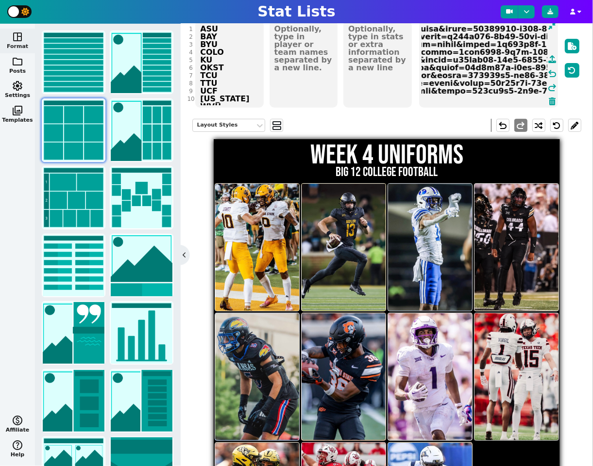
scroll to position [107, 0]
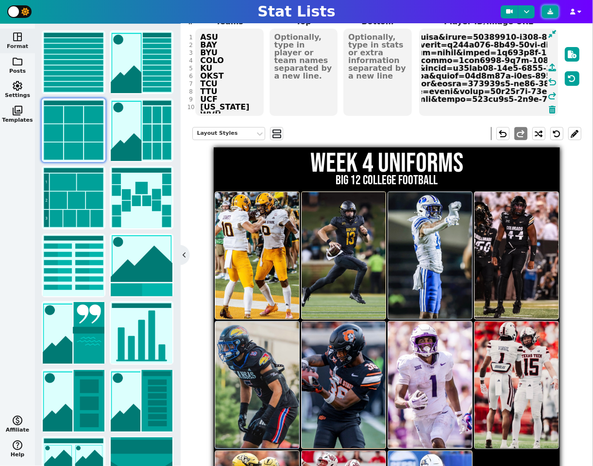
click at [550, 16] on button at bounding box center [550, 11] width 17 height 13
